Goal: Find specific page/section: Find specific page/section

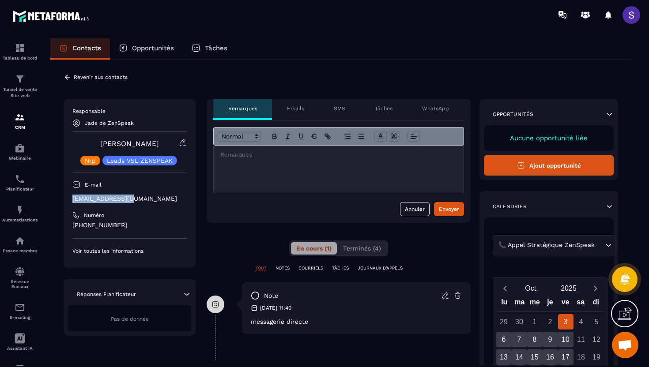
drag, startPoint x: 146, startPoint y: 201, endPoint x: 66, endPoint y: 201, distance: 79.5
click at [66, 201] on div "Responsable Jade de ZenSpeak [PERSON_NAME] Leads VSL ZENSPEAK E-mail [EMAIL_ADD…" at bounding box center [130, 183] width 132 height 169
copy p "[EMAIL_ADDRESS][DOMAIN_NAME]"
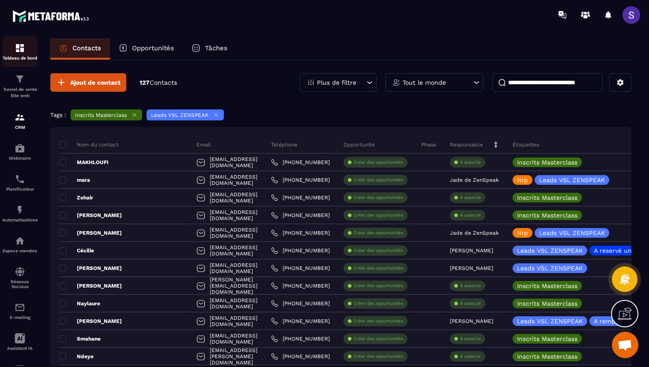
click at [23, 53] on img at bounding box center [20, 48] width 11 height 11
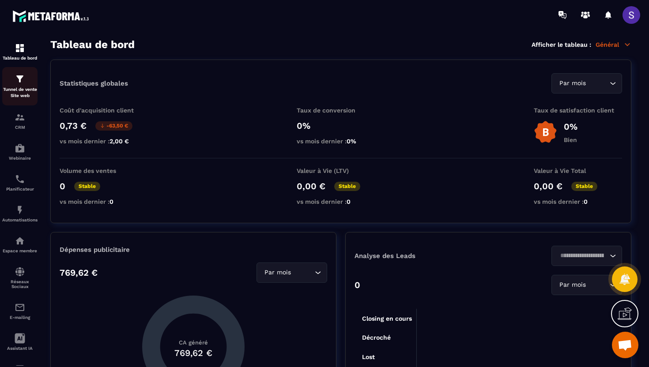
click at [17, 92] on p "Tunnel de vente Site web" at bounding box center [19, 93] width 35 height 12
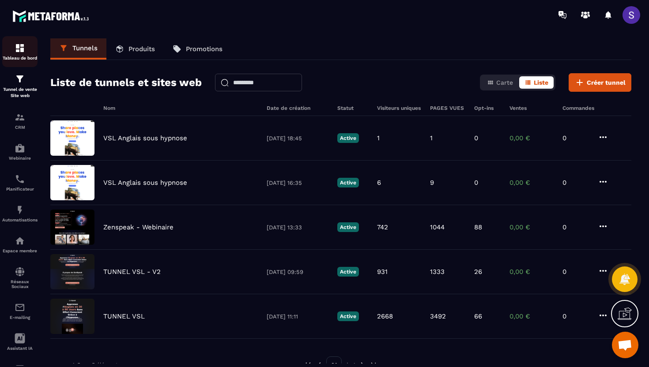
click at [20, 55] on div "Tableau de bord" at bounding box center [19, 52] width 35 height 18
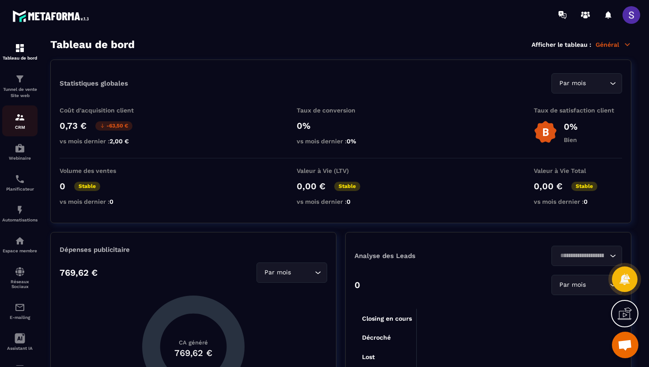
click at [25, 125] on div "CRM" at bounding box center [19, 121] width 35 height 18
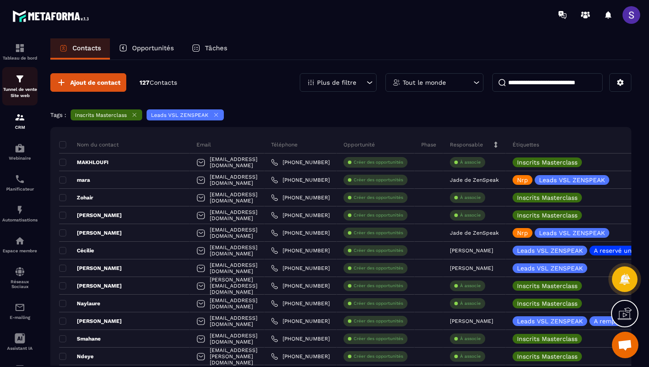
click at [15, 101] on link "Tunnel de vente Site web" at bounding box center [19, 86] width 35 height 38
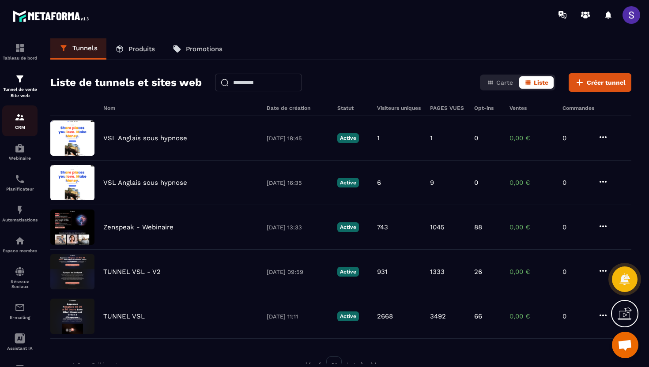
click at [23, 130] on p "CRM" at bounding box center [19, 127] width 35 height 5
